Goal: Task Accomplishment & Management: Manage account settings

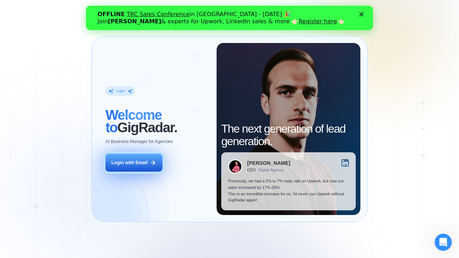
click at [137, 164] on div "Login with Email" at bounding box center [130, 163] width 36 height 6
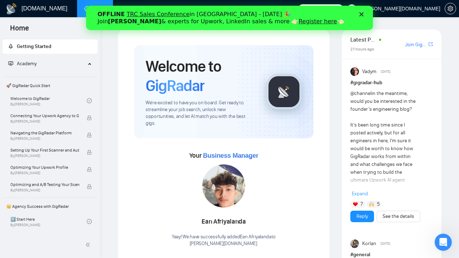
click at [363, 14] on icon "Закрити" at bounding box center [362, 14] width 4 height 4
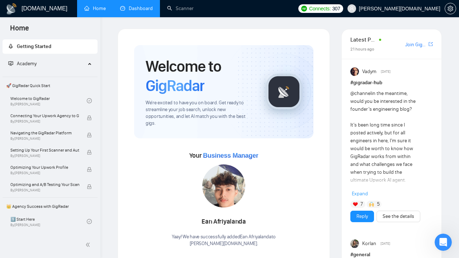
click at [148, 7] on link "Dashboard" at bounding box center [136, 8] width 33 height 6
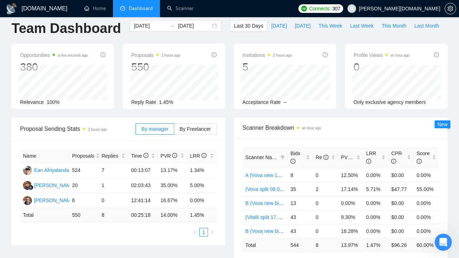
scroll to position [10, 0]
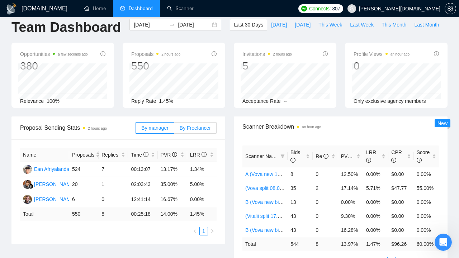
click at [200, 128] on span "By Freelancer" at bounding box center [195, 128] width 31 height 6
click at [174, 130] on input "By Freelancer" at bounding box center [174, 130] width 0 height 0
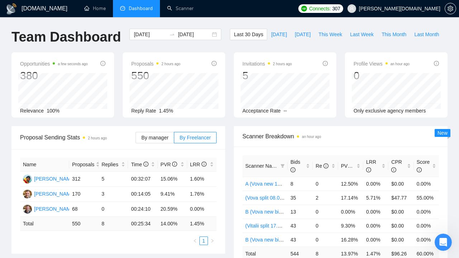
scroll to position [0, 0]
click at [187, 34] on input "2025-10-08" at bounding box center [194, 35] width 33 height 8
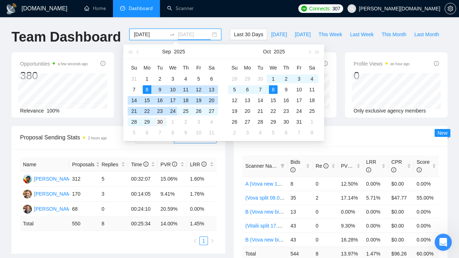
type input "2025-09-30"
click at [163, 120] on div "30" at bounding box center [160, 122] width 9 height 9
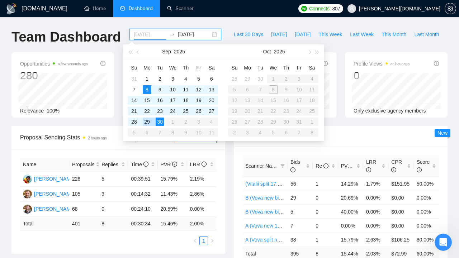
type input "2025-09-30"
click at [160, 121] on div "30" at bounding box center [160, 122] width 9 height 9
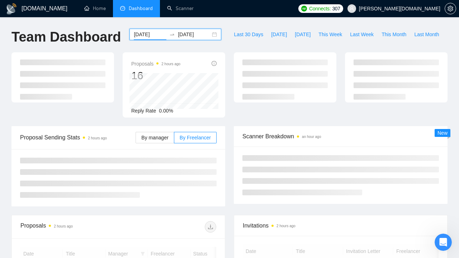
click at [185, 32] on input "2025-09-30" at bounding box center [194, 35] width 33 height 8
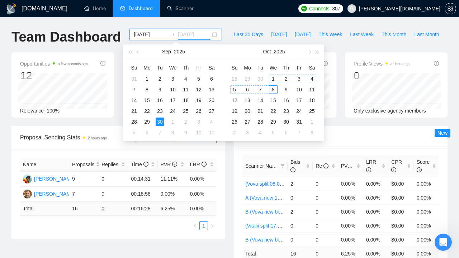
type input "2025-10-08"
click at [274, 88] on div "8" at bounding box center [273, 89] width 9 height 9
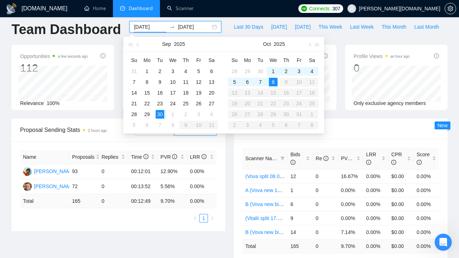
scroll to position [11, 0]
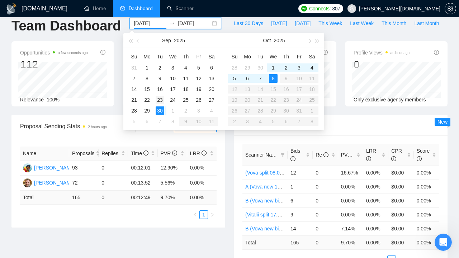
type input "2025-09-23"
click at [160, 100] on div "23" at bounding box center [160, 100] width 9 height 9
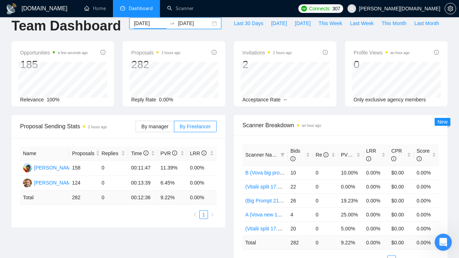
click at [183, 24] on input "2025-10-08" at bounding box center [194, 23] width 33 height 8
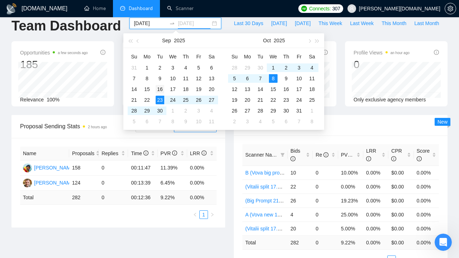
type input "2025-09-16"
click at [163, 89] on div "16" at bounding box center [160, 89] width 9 height 9
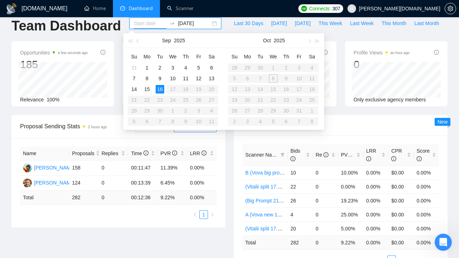
type input "2025-09-13"
type input "2025-09-16"
click at [160, 90] on div "16" at bounding box center [160, 89] width 9 height 9
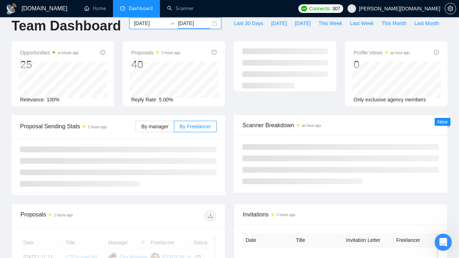
click at [187, 24] on input "2025-09-16" at bounding box center [194, 23] width 33 height 8
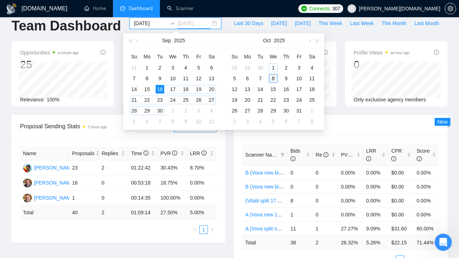
type input "2025-10-08"
click at [274, 79] on div "8" at bounding box center [273, 78] width 9 height 9
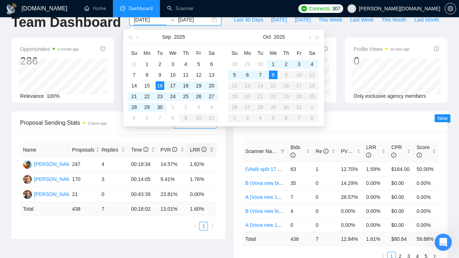
scroll to position [14, 0]
click at [230, 153] on div "Scanner Breakdown an hour ago Scanner Name Bids Re PVR LRR CPR Score (Vitalii s…" at bounding box center [341, 191] width 223 height 158
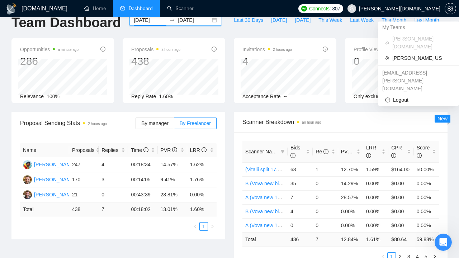
click at [427, 9] on span "Gearheart.io" at bounding box center [399, 9] width 81 height 0
click at [414, 54] on span "Gearheart US" at bounding box center [423, 58] width 60 height 8
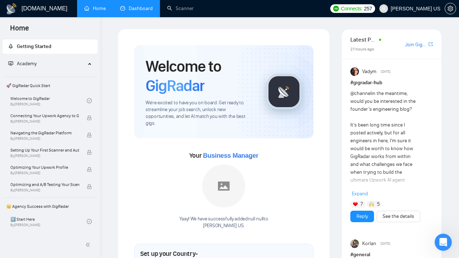
click at [144, 9] on link "Dashboard" at bounding box center [136, 8] width 33 height 6
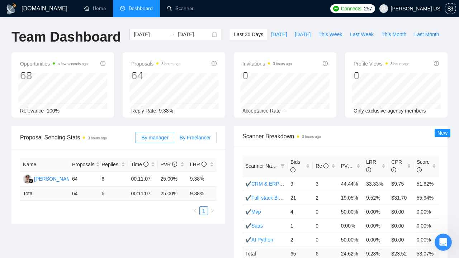
click at [198, 138] on span "By Freelancer" at bounding box center [195, 138] width 31 height 6
click at [174, 140] on input "By Freelancer" at bounding box center [174, 140] width 0 height 0
click at [153, 34] on input "2025-09-08" at bounding box center [150, 35] width 33 height 8
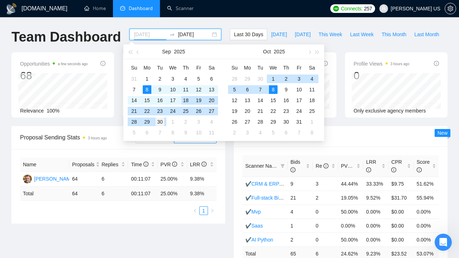
type input "2025-09-30"
click at [161, 122] on div "30" at bounding box center [160, 122] width 9 height 9
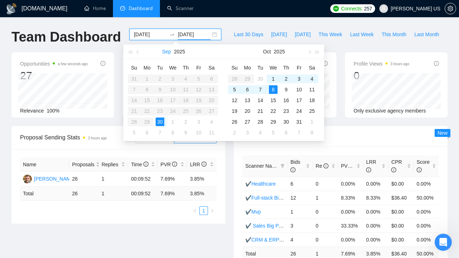
type input "2025-10-08"
click at [152, 37] on input "2025-09-30" at bounding box center [150, 35] width 33 height 8
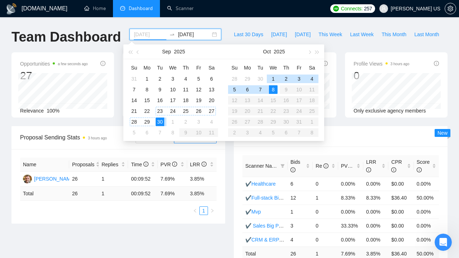
click at [162, 111] on div "23" at bounding box center [160, 111] width 9 height 9
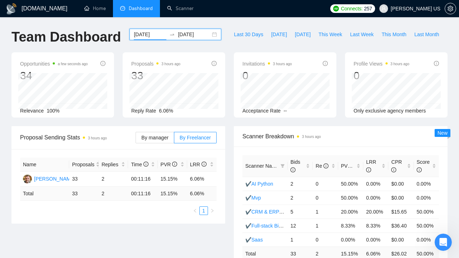
click at [142, 36] on input "2025-09-23" at bounding box center [150, 35] width 33 height 8
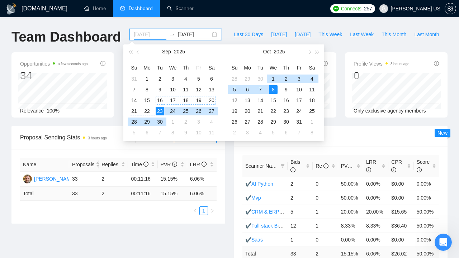
click at [161, 100] on div "16" at bounding box center [160, 100] width 9 height 9
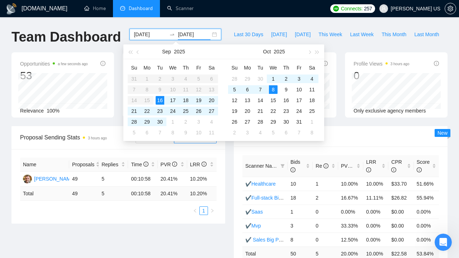
click at [146, 30] on div "2025-09-16 2025-10-08" at bounding box center [176, 34] width 92 height 11
click at [145, 35] on input "2025-09-16" at bounding box center [150, 35] width 33 height 8
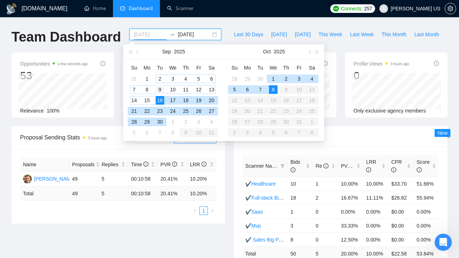
type input "2025-09-09"
click at [159, 88] on div "9" at bounding box center [160, 89] width 9 height 9
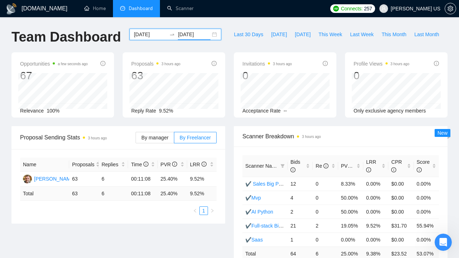
click at [192, 34] on input "2025-10-08" at bounding box center [194, 35] width 33 height 8
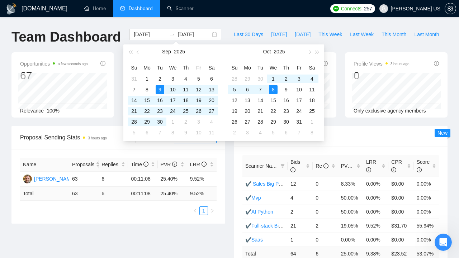
click at [230, 151] on div "Scanner Breakdown 3 hours ago Scanner Name Bids Re PVR LRR CPR Score ✔️ Sales B…" at bounding box center [341, 205] width 223 height 158
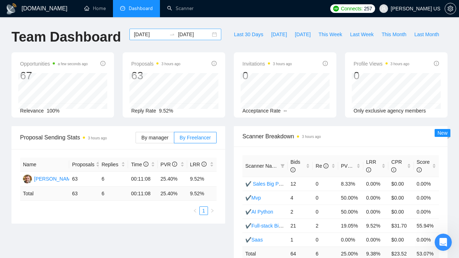
click at [179, 33] on input "2025-10-08" at bounding box center [194, 35] width 33 height 8
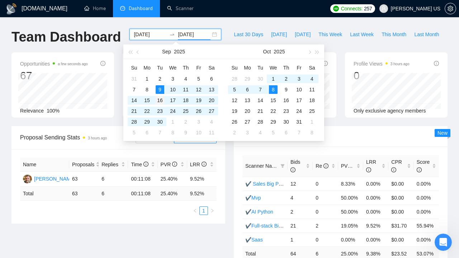
type input "2025-09-16"
click at [160, 100] on div "16" at bounding box center [160, 100] width 9 height 9
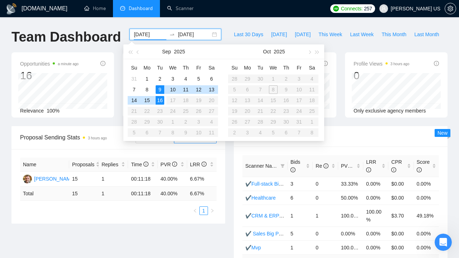
type input "2025-09-09"
click at [178, 34] on input "2025-09-16" at bounding box center [194, 35] width 33 height 8
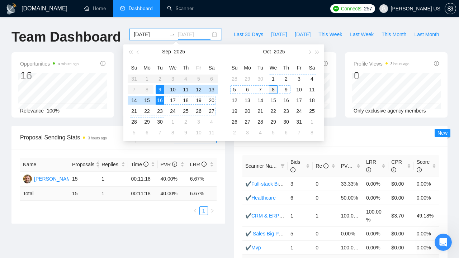
type input "2025-10-08"
click at [275, 89] on div "8" at bounding box center [273, 89] width 9 height 9
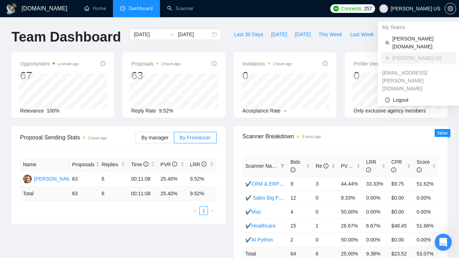
click at [421, 9] on span "Gearheart US" at bounding box center [416, 9] width 50 height 0
click at [406, 38] on span "Gearheart.io" at bounding box center [423, 43] width 60 height 16
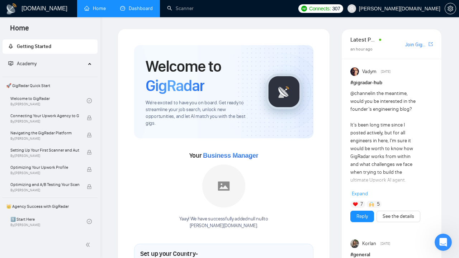
click at [144, 6] on link "Dashboard" at bounding box center [136, 8] width 33 height 6
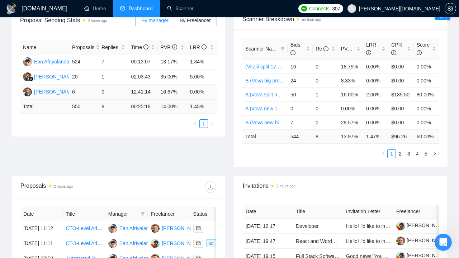
scroll to position [71, 0]
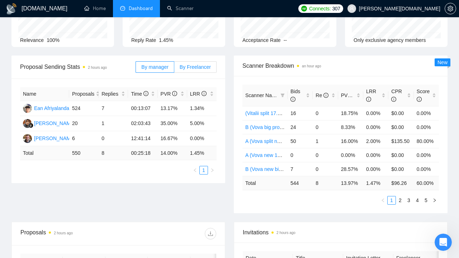
click at [196, 67] on span "By Freelancer" at bounding box center [195, 67] width 31 height 6
click at [174, 69] on input "By Freelancer" at bounding box center [174, 69] width 0 height 0
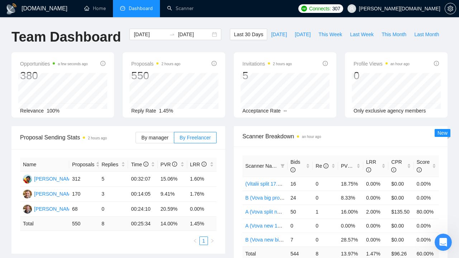
scroll to position [0, 0]
click at [306, 115] on div "Invitations 2 hours ago 5 2025-10-02 2025-10-02 0 Acceptance Rate --" at bounding box center [285, 84] width 103 height 65
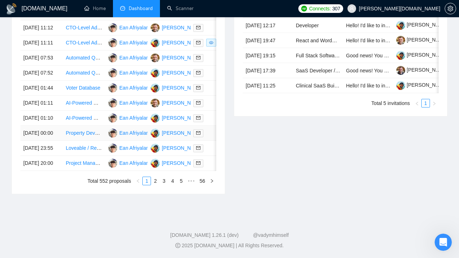
scroll to position [394, 0]
click at [155, 182] on link "2" at bounding box center [155, 181] width 8 height 8
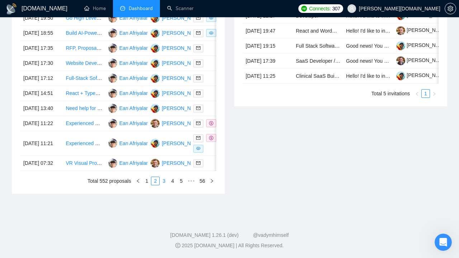
click at [165, 183] on link "3" at bounding box center [164, 181] width 8 height 8
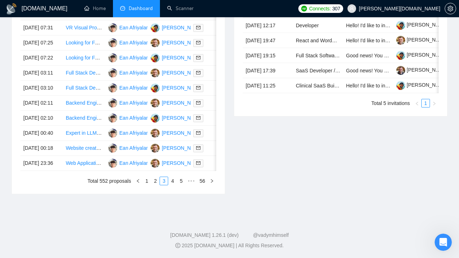
scroll to position [394, 0]
click at [174, 181] on link "4" at bounding box center [173, 181] width 8 height 8
click at [173, 185] on link "5" at bounding box center [173, 181] width 8 height 8
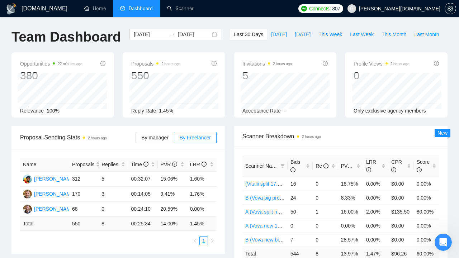
scroll to position [0, 0]
click at [151, 33] on input "2025-09-08" at bounding box center [150, 35] width 33 height 8
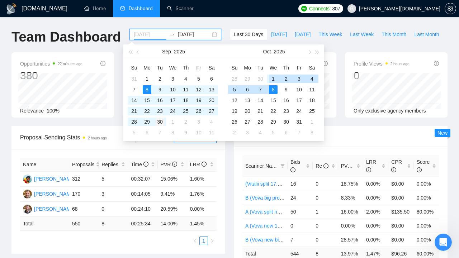
type input "2025-09-30"
click at [160, 121] on div "30" at bounding box center [160, 122] width 9 height 9
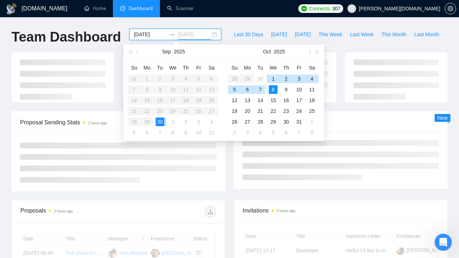
type input "2025-10-08"
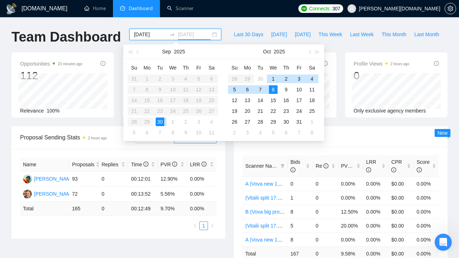
click at [274, 88] on div "8" at bounding box center [273, 89] width 9 height 9
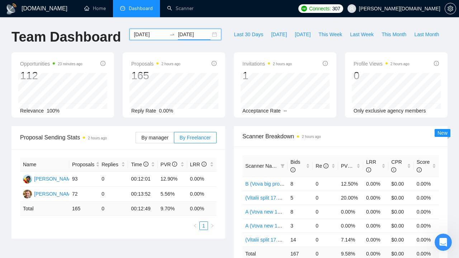
click at [145, 32] on input "2025-09-30" at bounding box center [150, 35] width 33 height 8
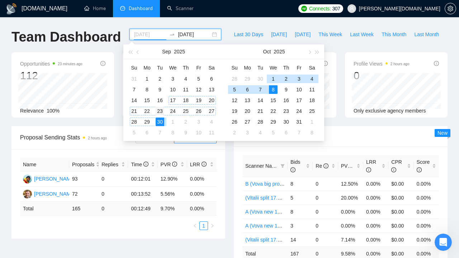
type input "2025-09-23"
click at [162, 109] on div "23" at bounding box center [160, 111] width 9 height 9
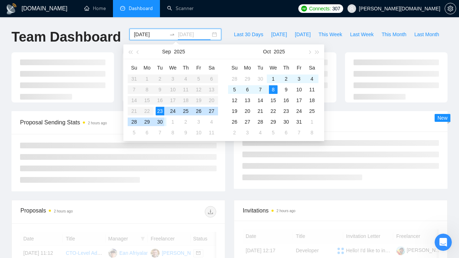
type input "2025-10-08"
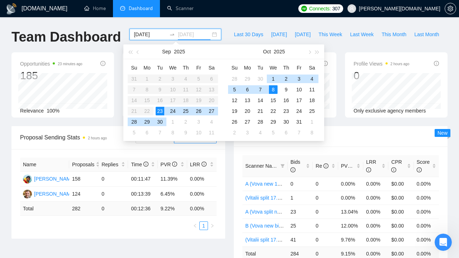
click at [274, 91] on div "8" at bounding box center [273, 89] width 9 height 9
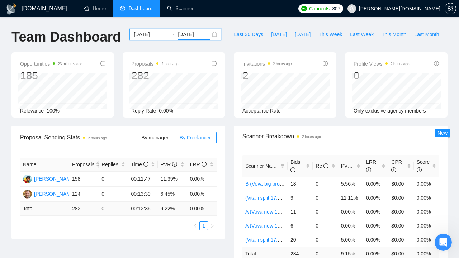
click at [138, 34] on input "2025-09-23" at bounding box center [150, 35] width 33 height 8
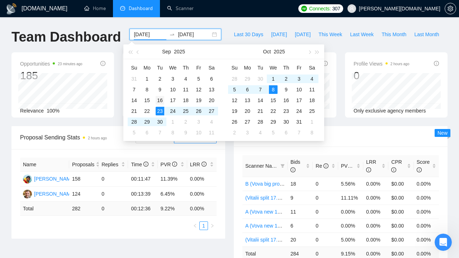
type input "2025-09-16"
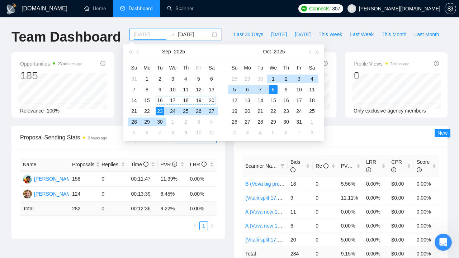
click at [158, 99] on div "16" at bounding box center [160, 100] width 9 height 9
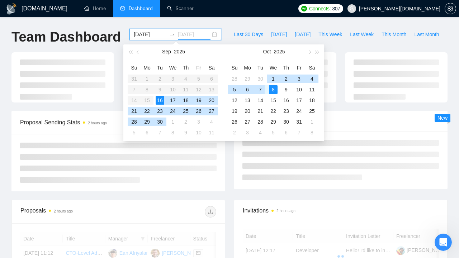
type input "2025-10-08"
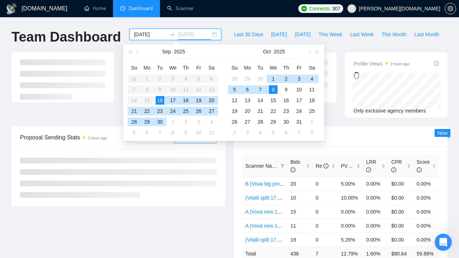
click at [274, 91] on div "8" at bounding box center [273, 89] width 9 height 9
